Goal: Task Accomplishment & Management: Manage account settings

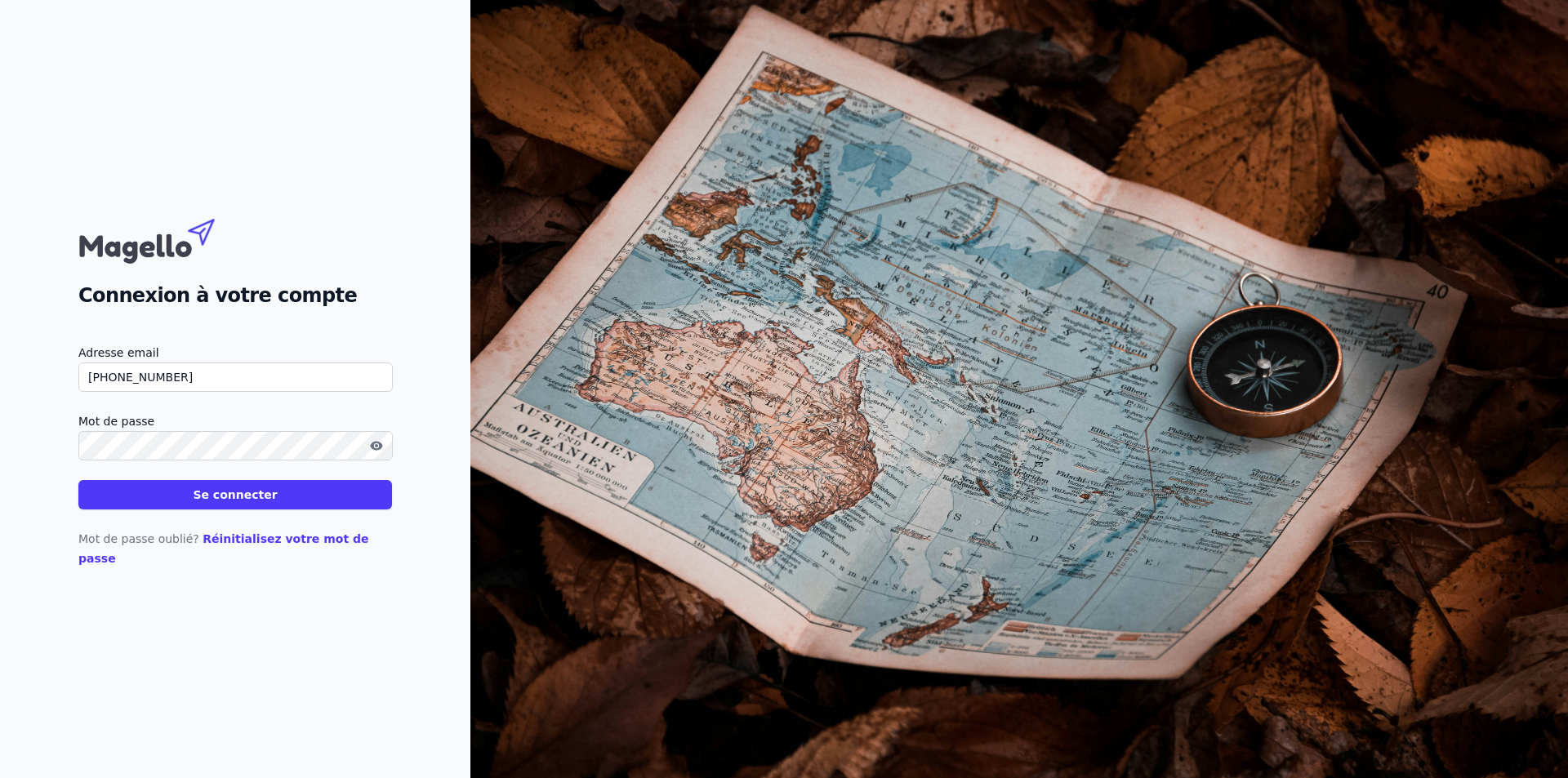
click at [318, 507] on button "Se connecter" at bounding box center [235, 495] width 314 height 30
type input "+"
type input "[EMAIL_ADDRESS][DOMAIN_NAME]"
click at [278, 509] on button "Se connecter" at bounding box center [235, 495] width 314 height 30
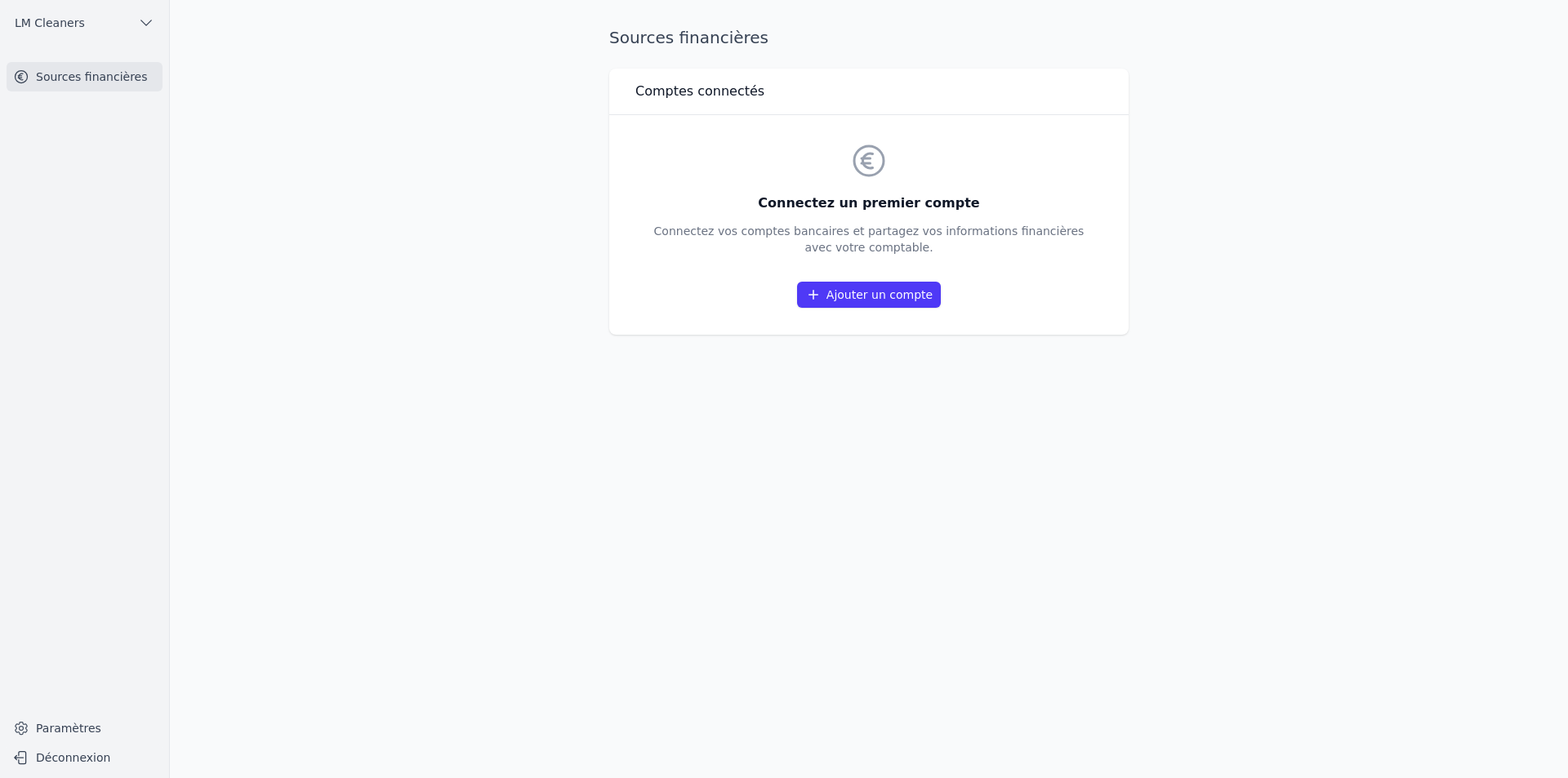
click at [918, 302] on link "Ajouter un compte" at bounding box center [869, 295] width 143 height 26
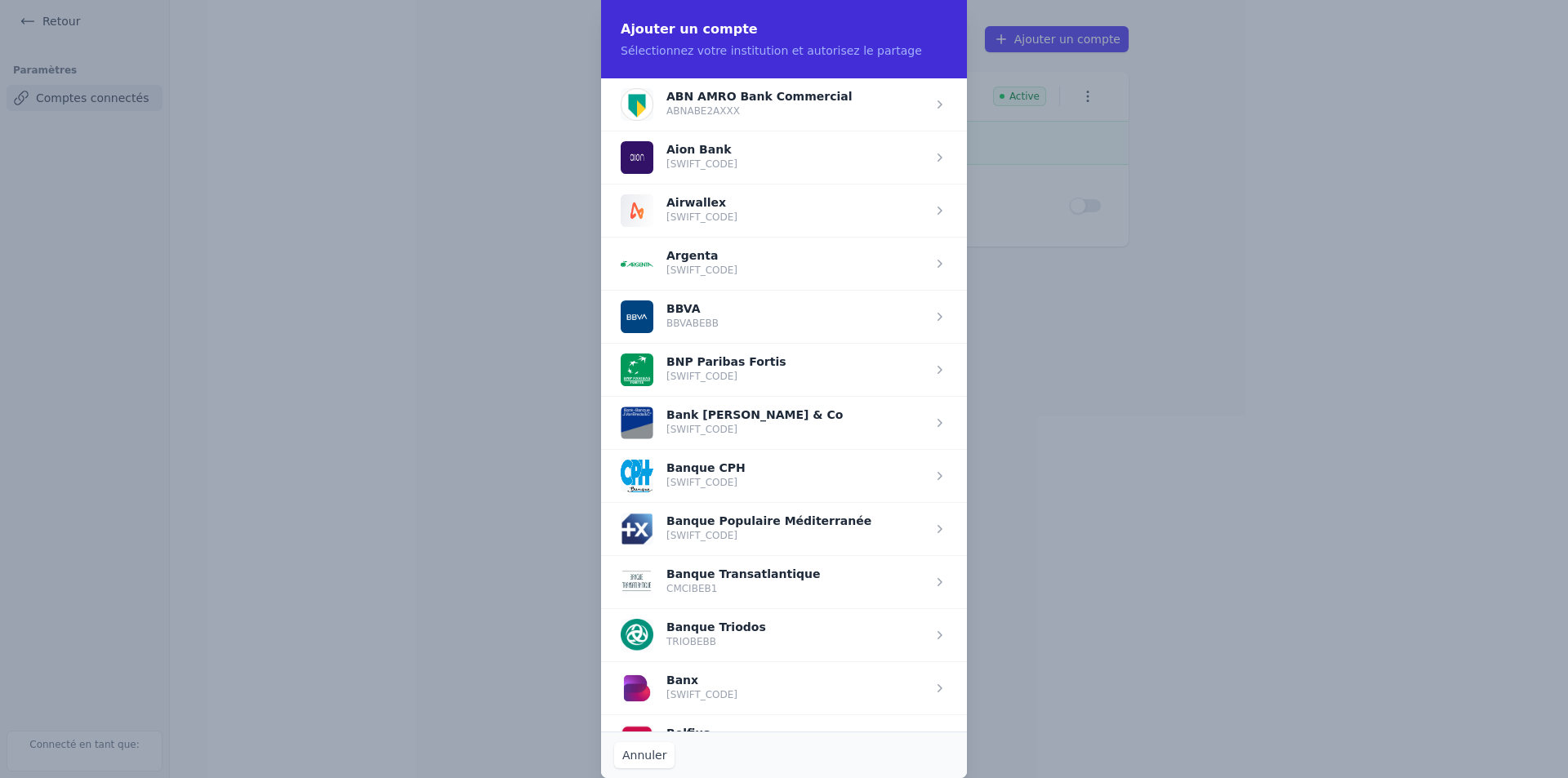
scroll to position [571, 0]
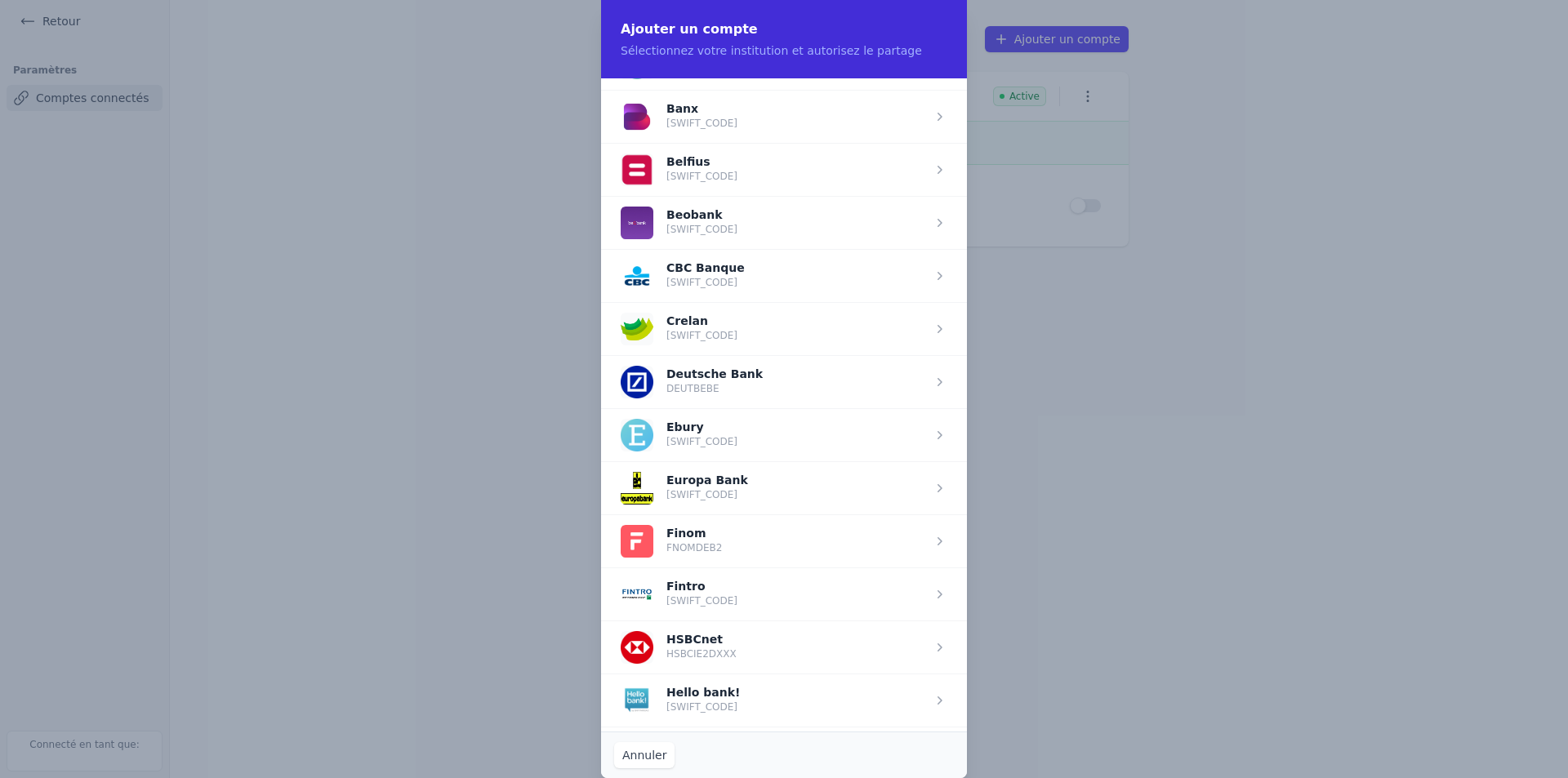
click at [754, 597] on span "button" at bounding box center [783, 593] width 366 height 53
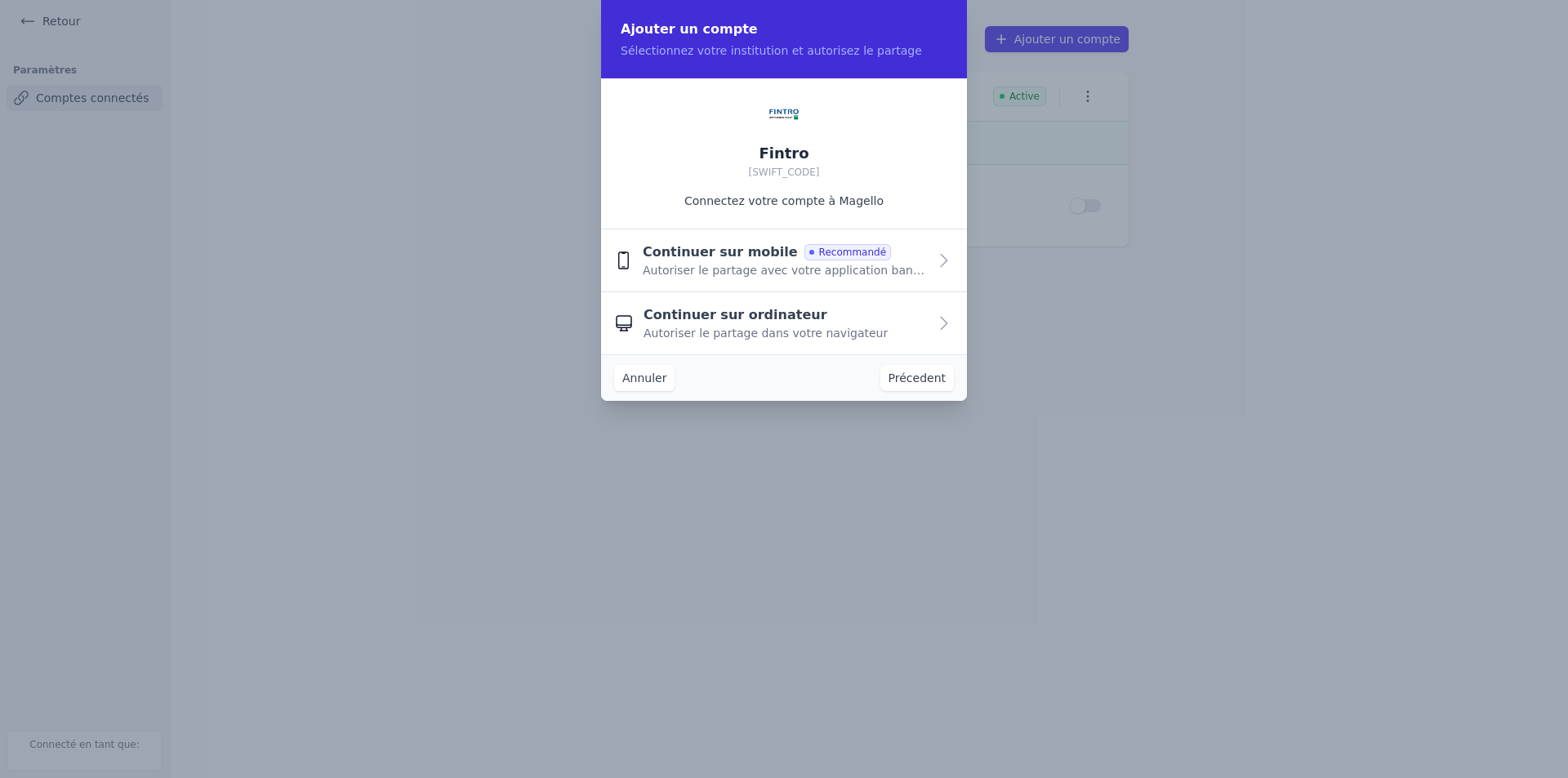
scroll to position [0, 0]
click at [938, 255] on icon "button" at bounding box center [943, 260] width 20 height 20
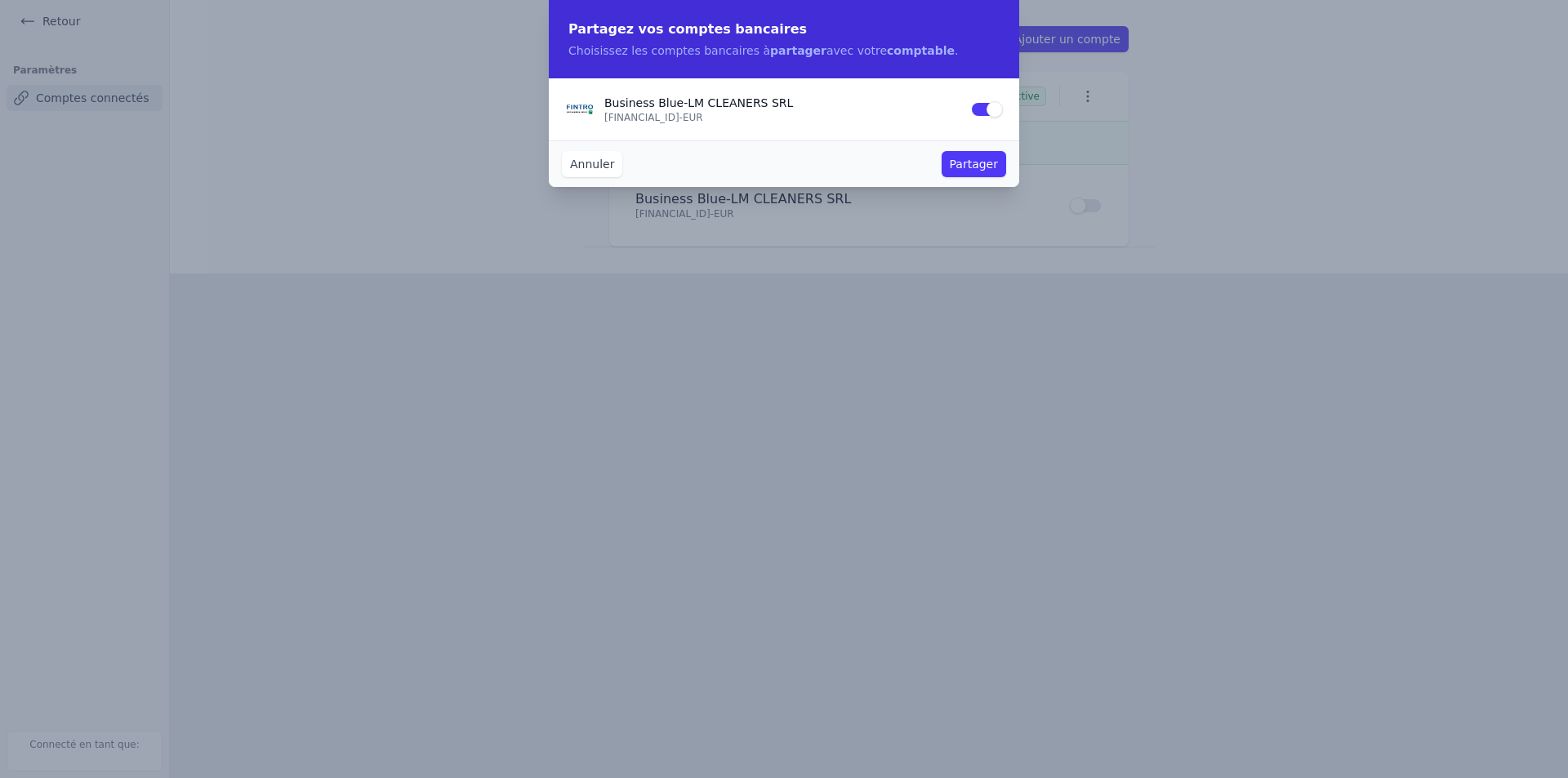
click at [971, 162] on button "Partager" at bounding box center [973, 164] width 64 height 26
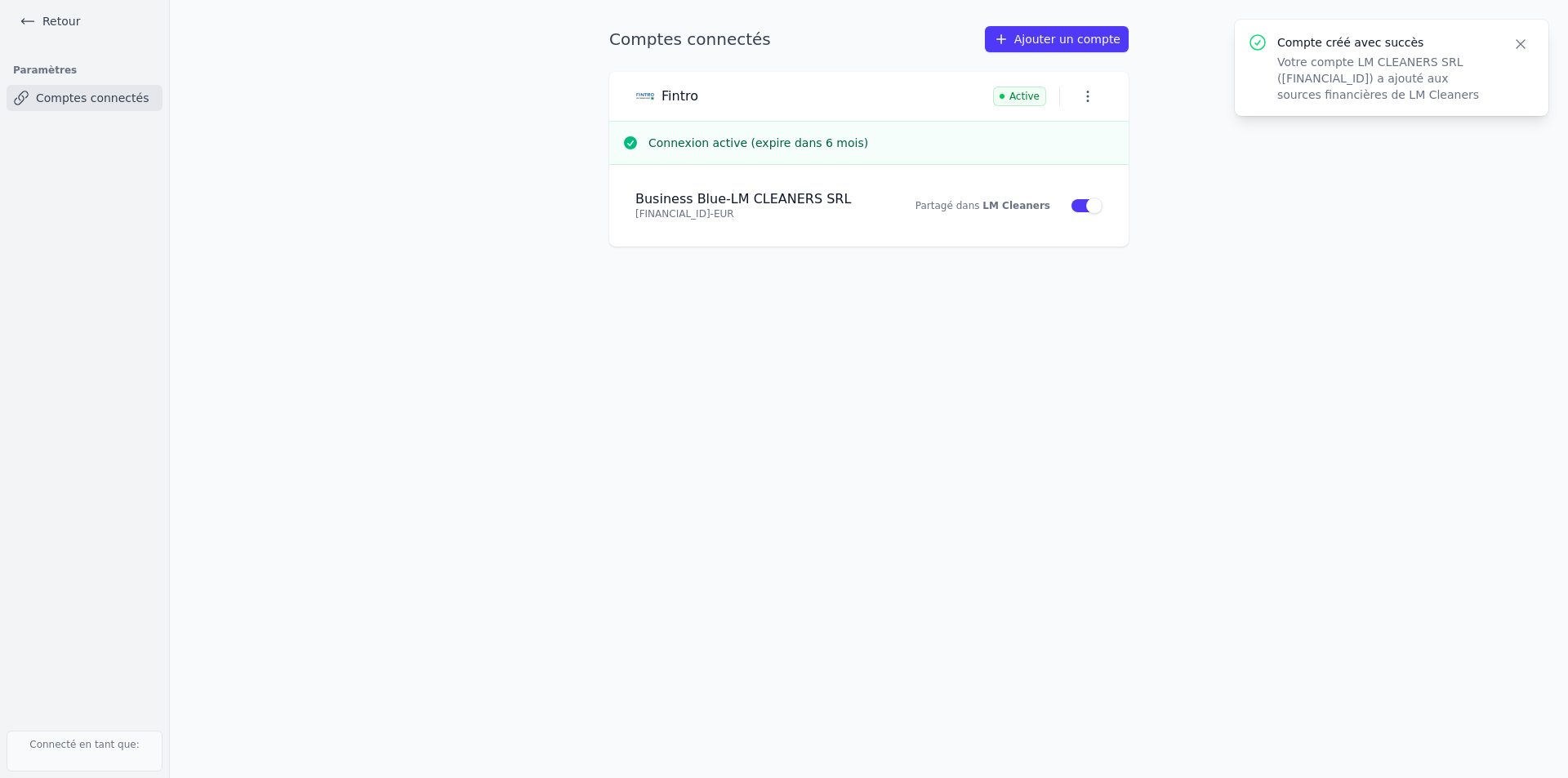
click at [1018, 211] on strong "LM Cleaners" at bounding box center [1016, 206] width 68 height 11
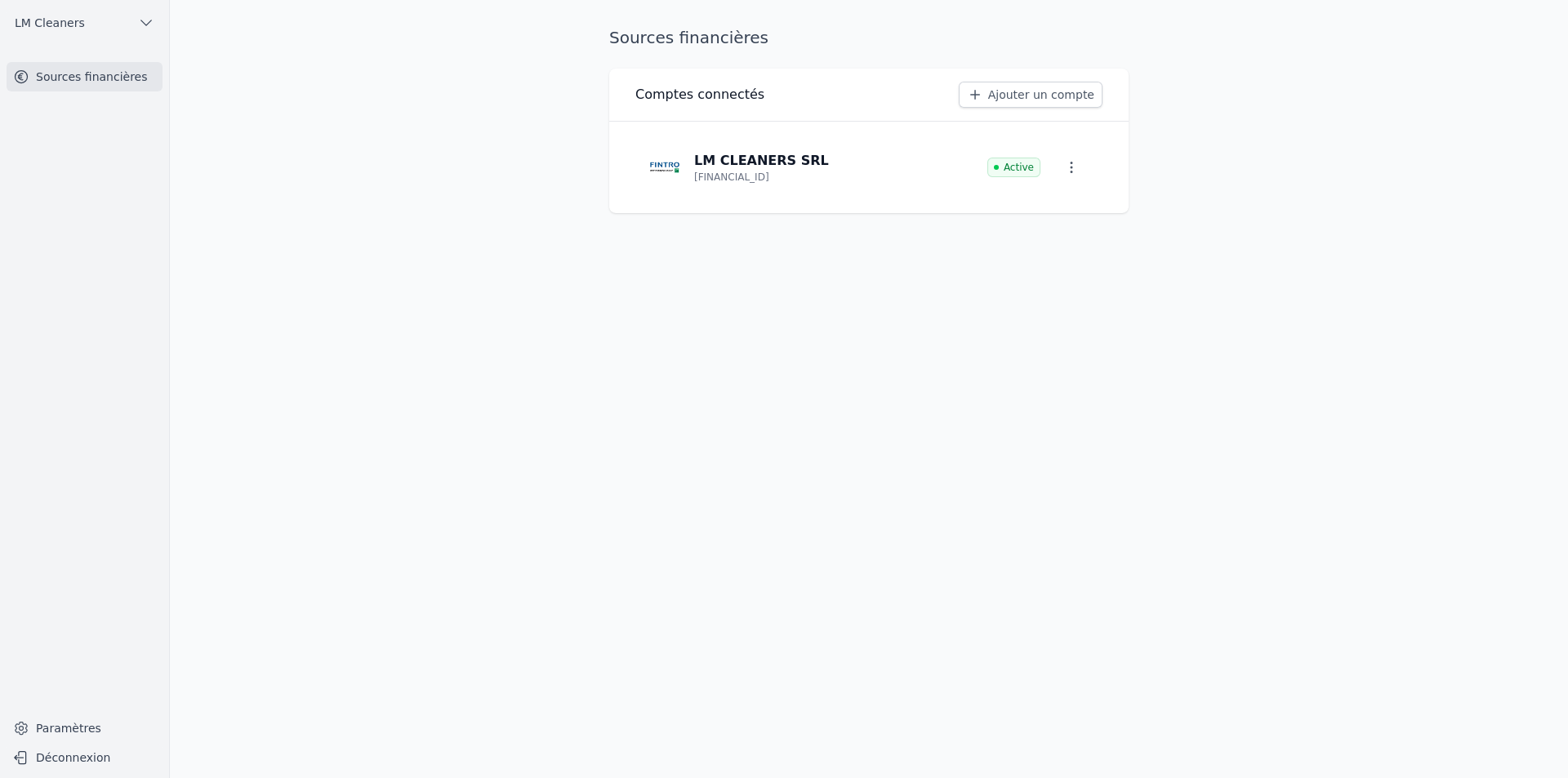
click at [1075, 174] on icon "button" at bounding box center [1072, 168] width 17 height 17
click at [1234, 192] on div at bounding box center [784, 389] width 1568 height 778
